Goal: Contribute content

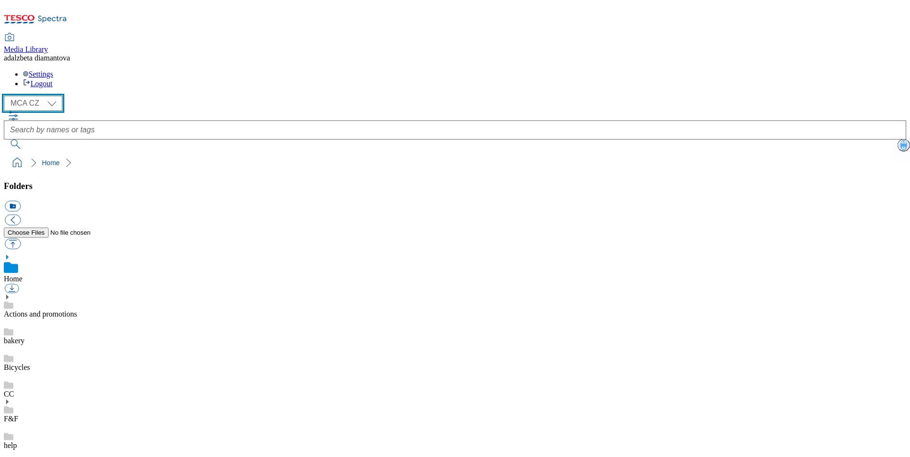
click at [55, 96] on select "MCA CZ MCA HU MCA SK" at bounding box center [33, 103] width 59 height 15
select select "flare-mca-sk"
click at [7, 96] on select "MCA CZ MCA HU MCA SK" at bounding box center [33, 103] width 59 height 15
click at [60, 310] on link "Actions and promotions" at bounding box center [40, 314] width 73 height 8
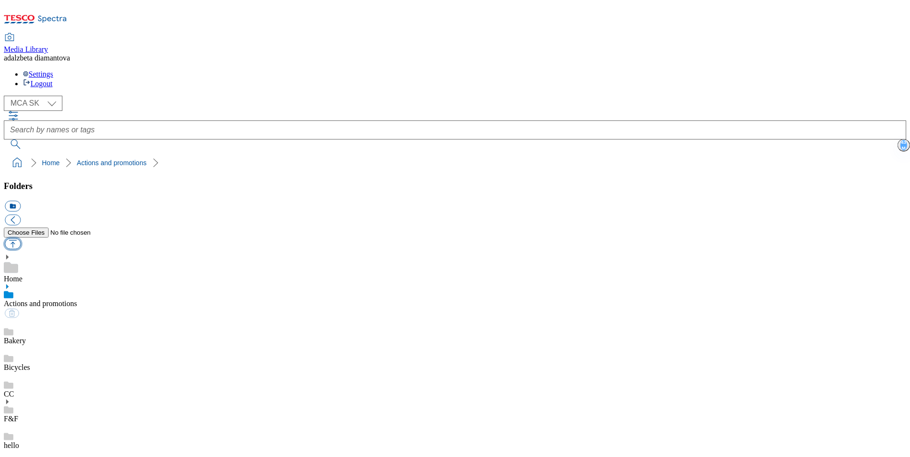
click at [20, 239] on button "button" at bounding box center [13, 244] width 16 height 11
type input "C:\fakepath\sk-wk33-ac-revuca.png"
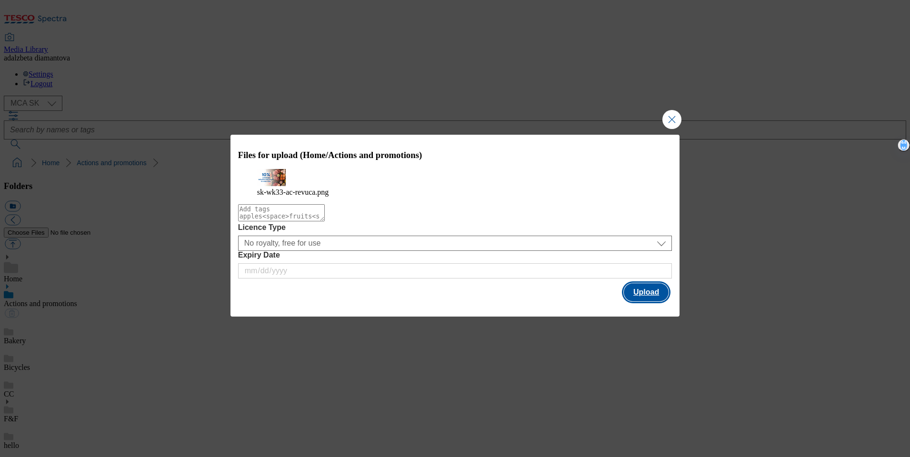
click at [663, 301] on button "Upload" at bounding box center [646, 292] width 45 height 18
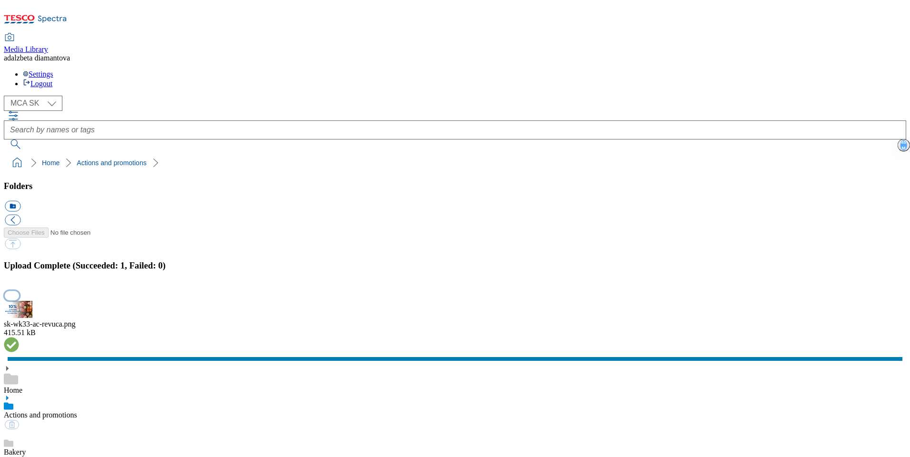
click at [19, 291] on button "button" at bounding box center [12, 295] width 14 height 9
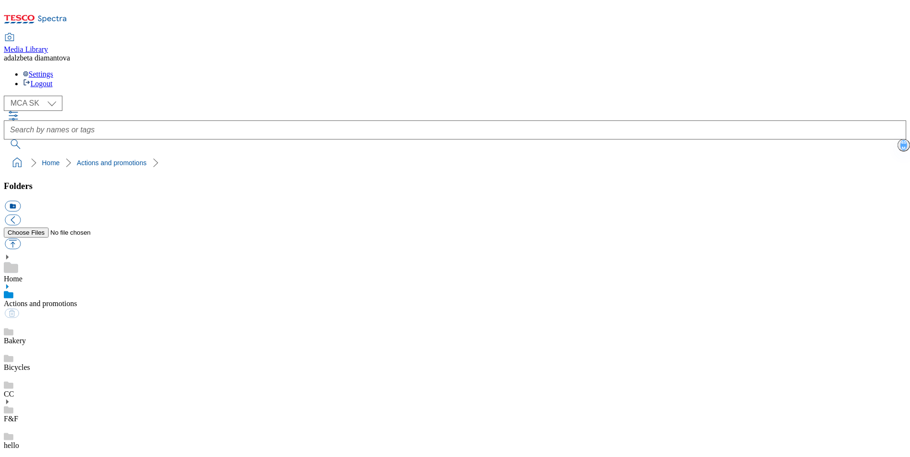
click at [26, 337] on link "Bakery" at bounding box center [15, 341] width 22 height 8
click at [73, 299] on link "Actions and promotions" at bounding box center [40, 303] width 73 height 8
